Goal: Information Seeking & Learning: Learn about a topic

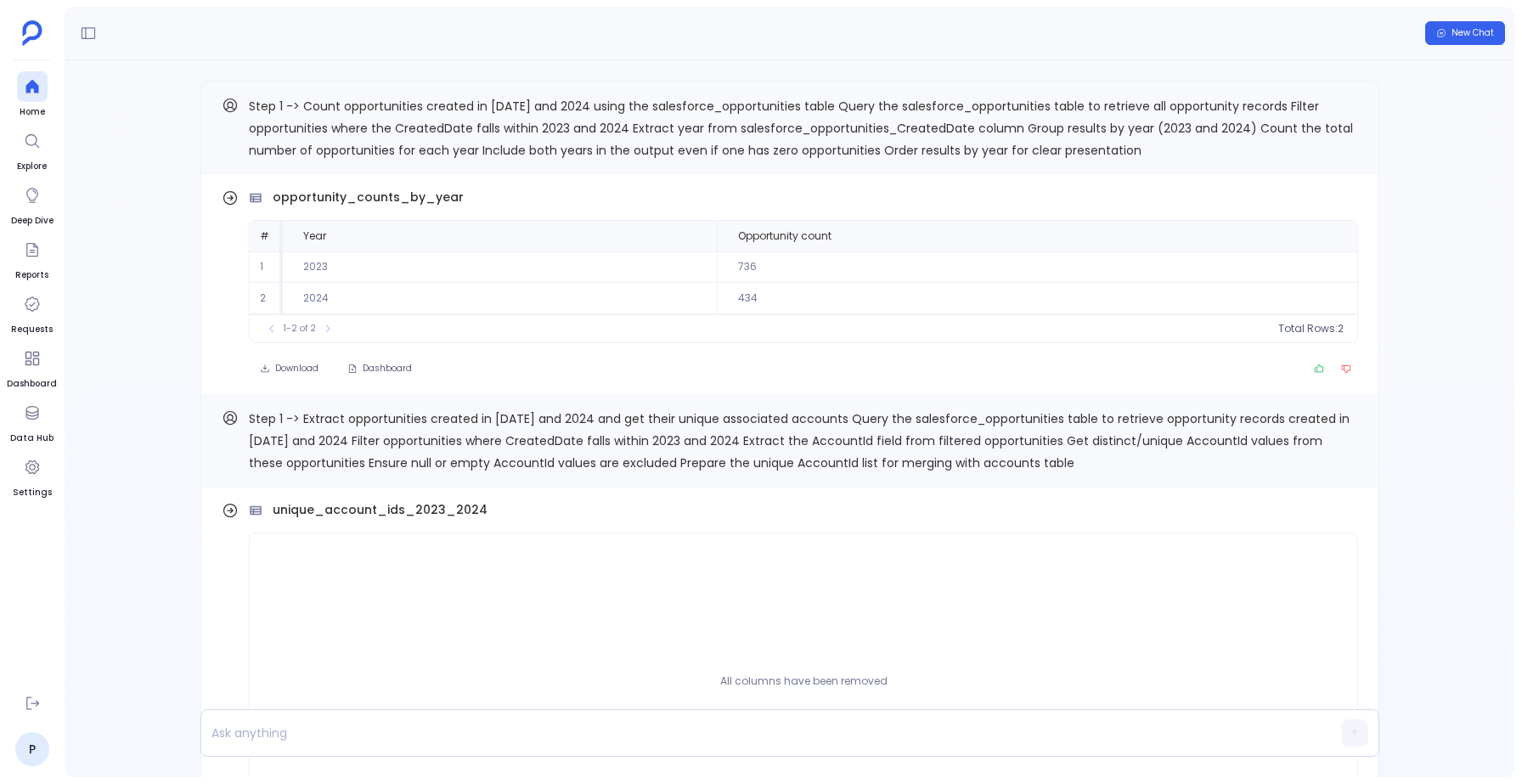
scroll to position [-2106, 0]
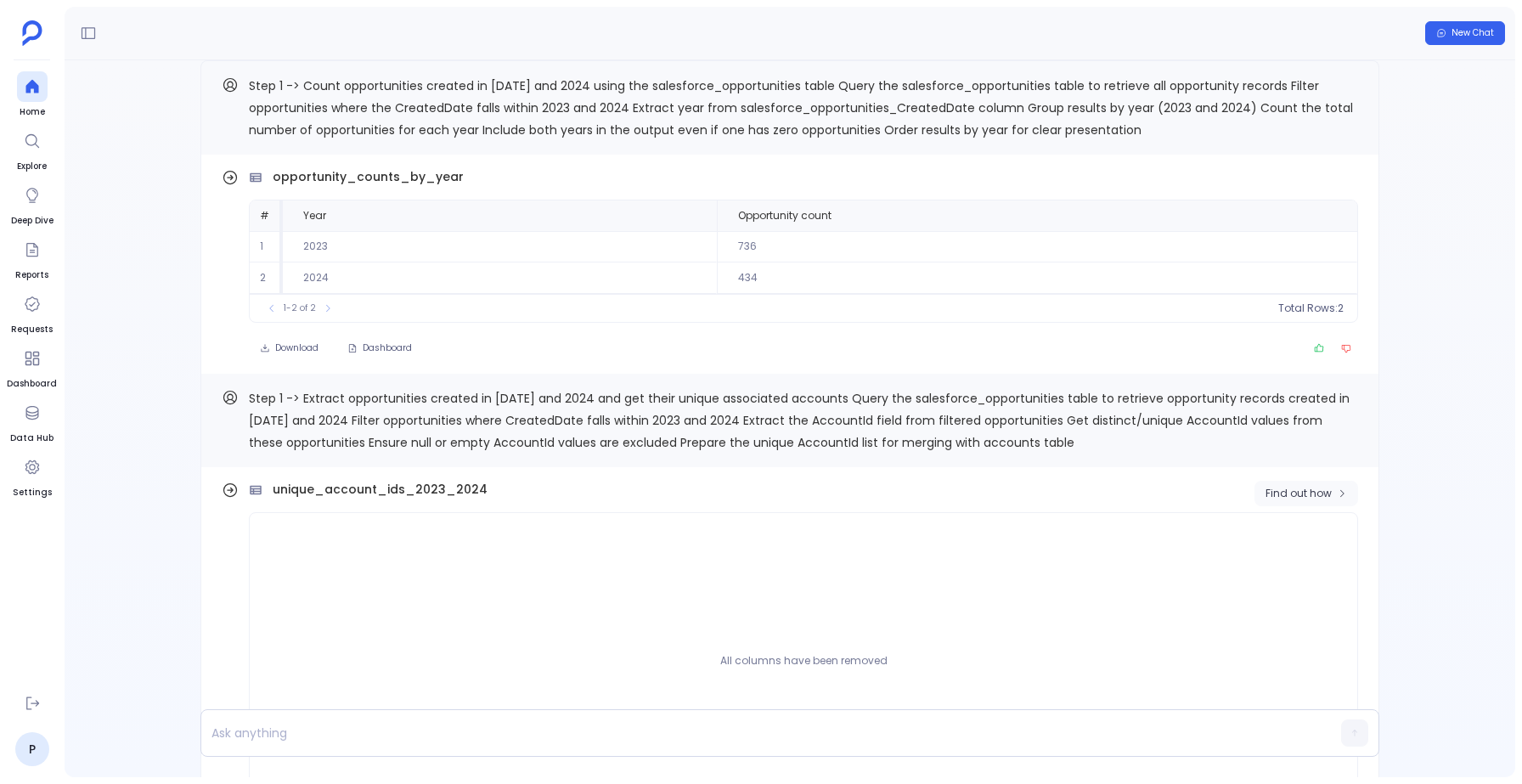
click at [1310, 494] on span "Find out how" at bounding box center [1298, 493] width 66 height 13
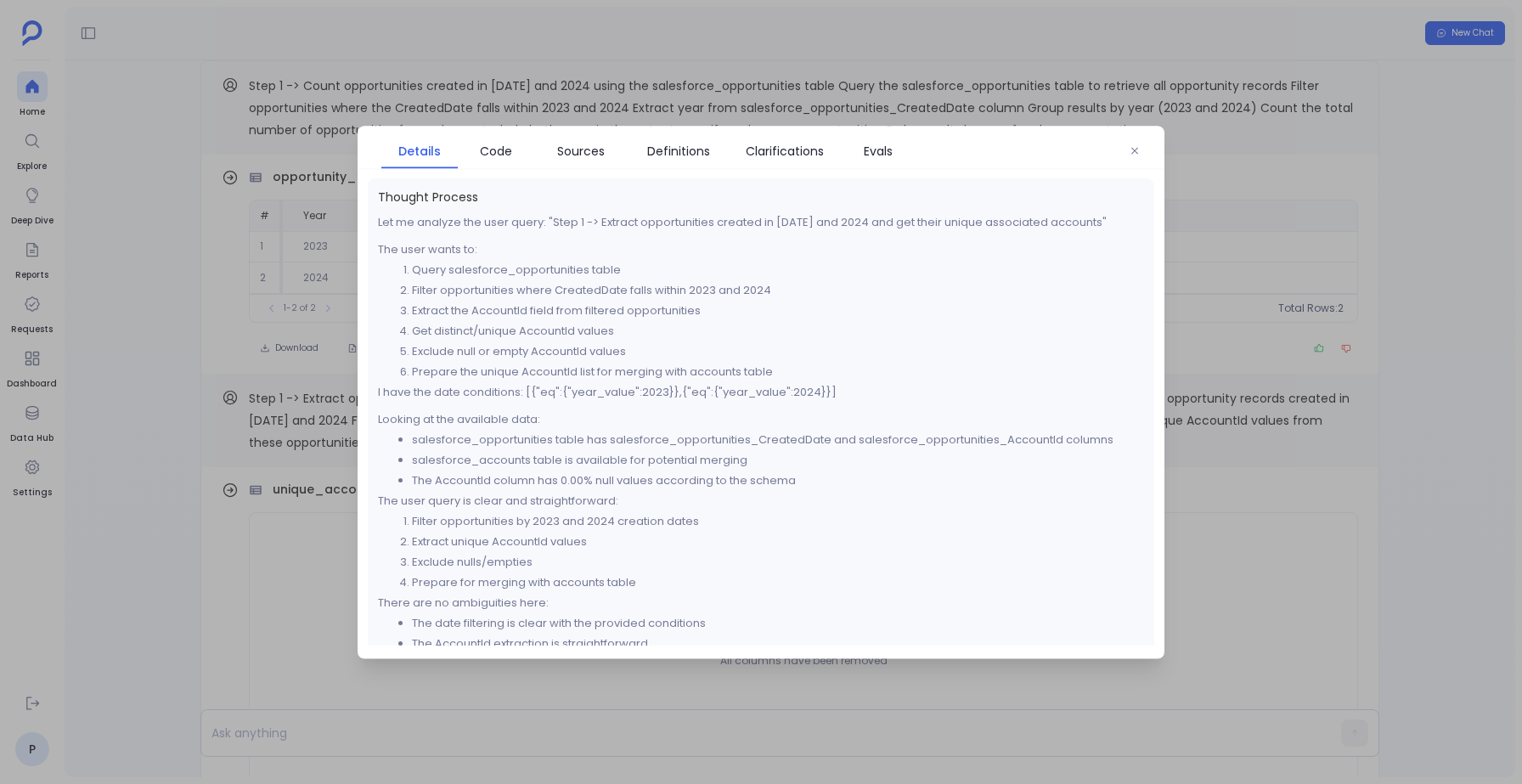
click at [1120, 147] on div "Details Code Sources Definitions Clarifications Evals" at bounding box center [761, 147] width 807 height 43
click at [1129, 147] on icon "button" at bounding box center [1134, 150] width 10 height 10
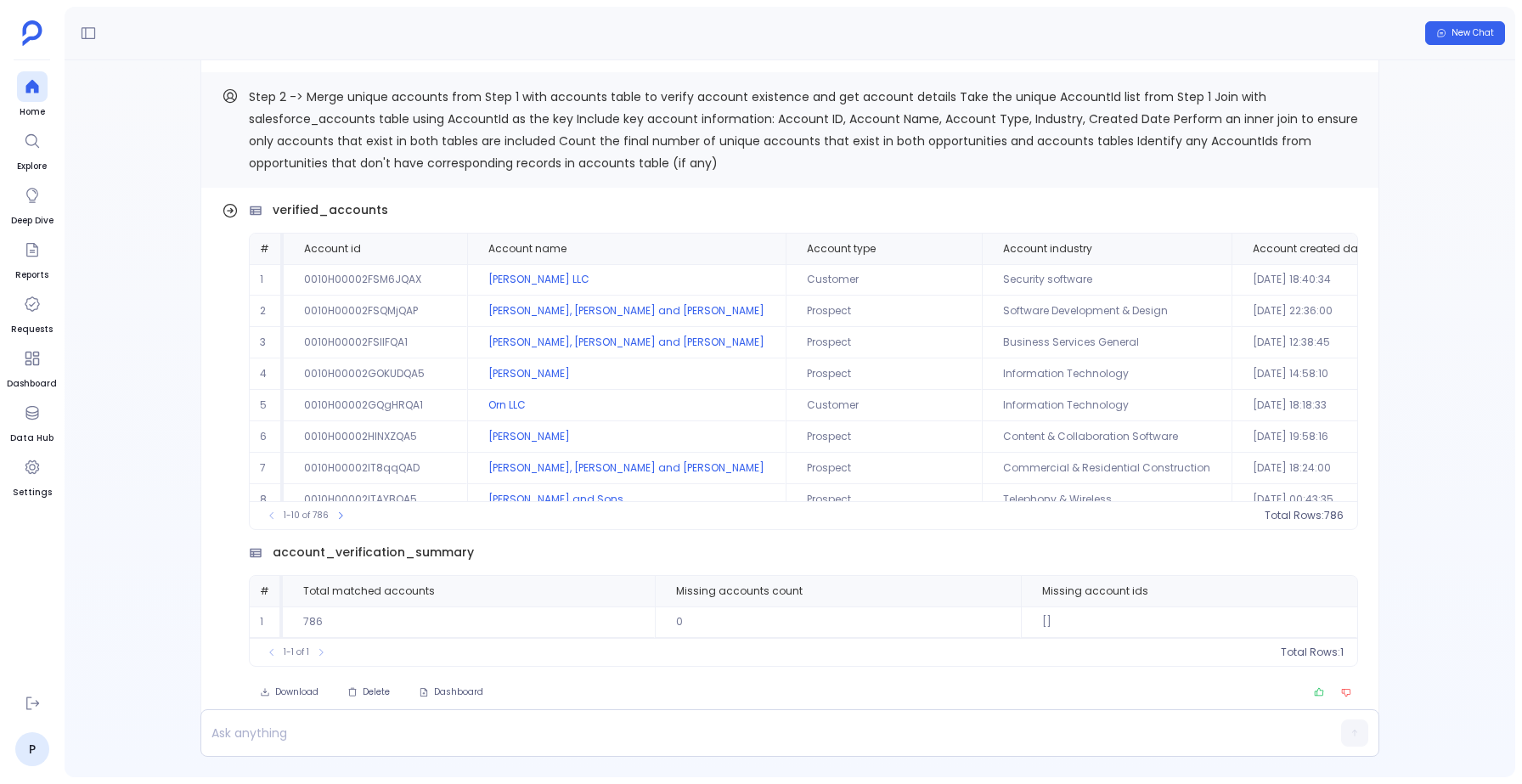
scroll to position [0, 0]
